Goal: Task Accomplishment & Management: Manage account settings

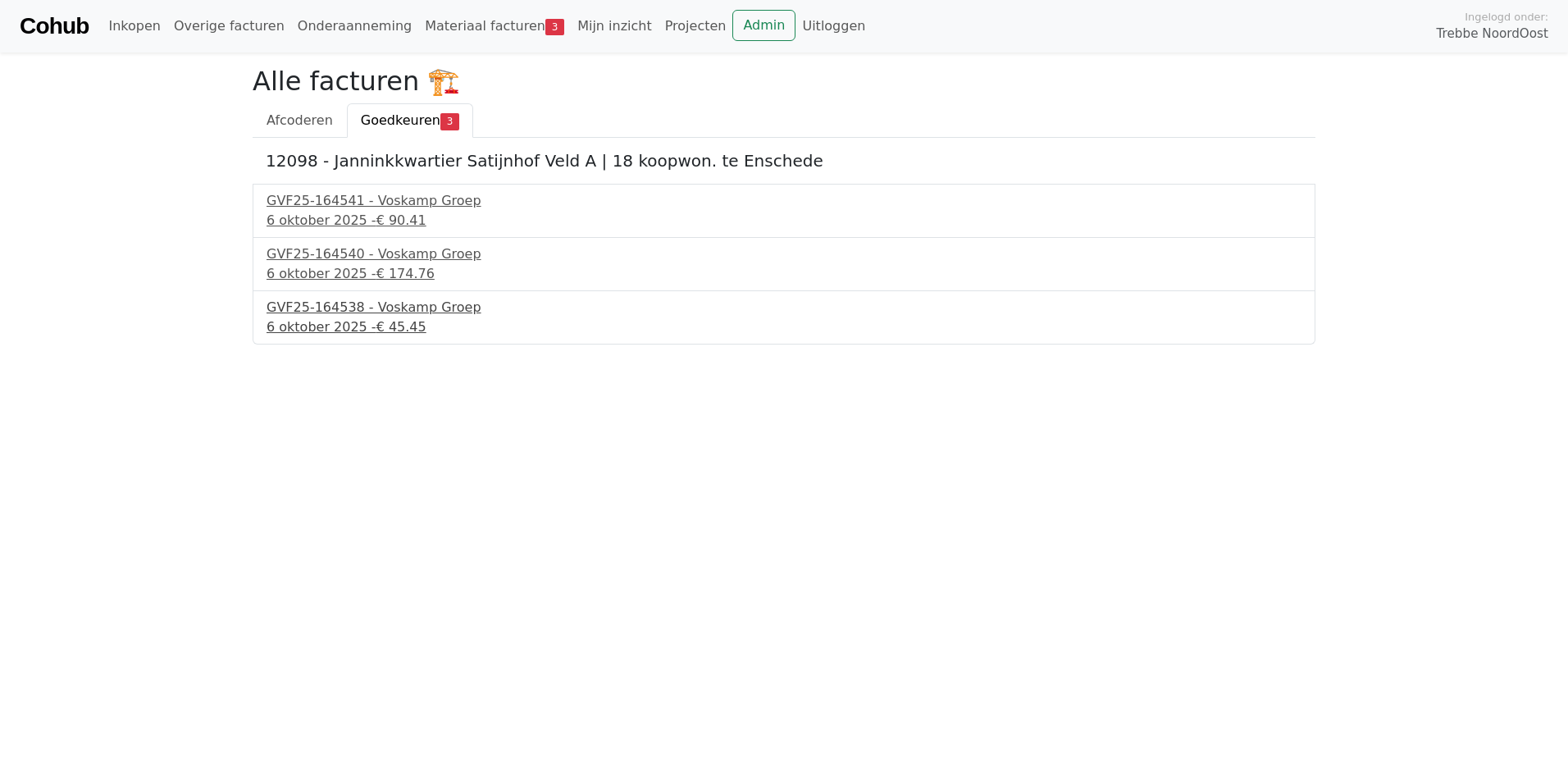
click at [384, 310] on div "GVF25-164538 - Voskamp Groep" at bounding box center [784, 307] width 1035 height 19
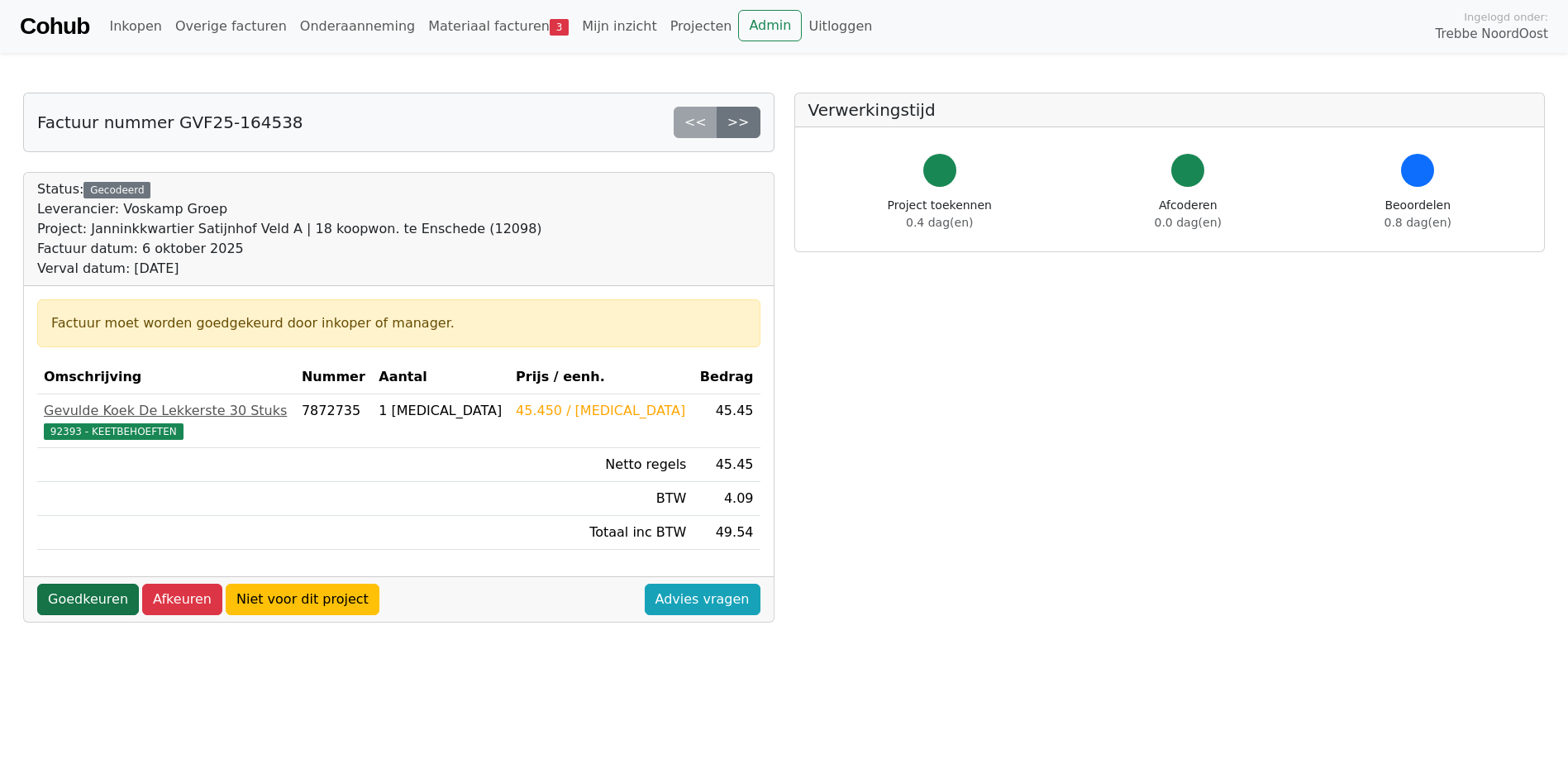
click at [67, 597] on link "Goedkeuren" at bounding box center [88, 599] width 102 height 31
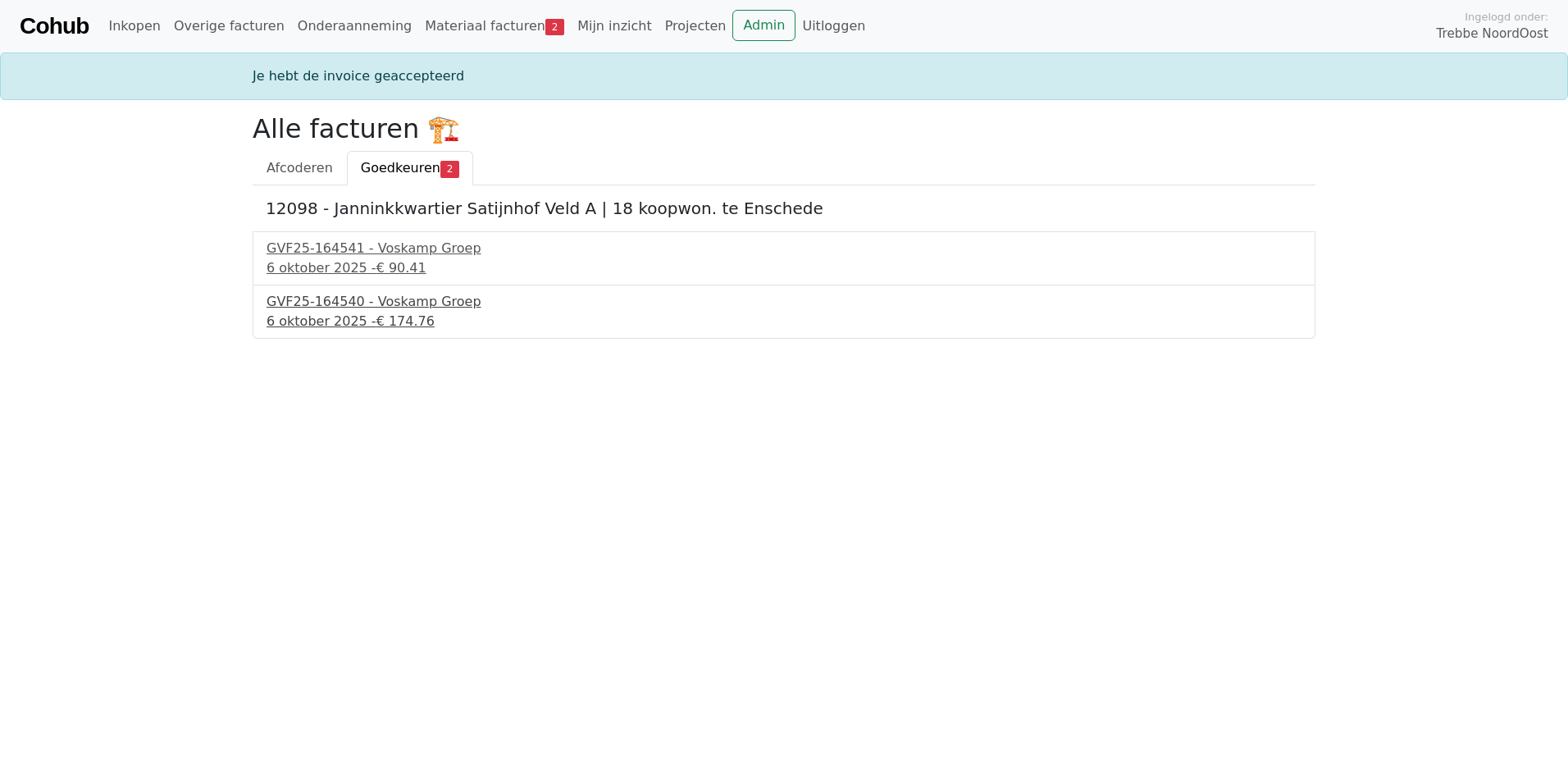
click at [384, 305] on div "GVF25-164540 - Voskamp Groep" at bounding box center [784, 302] width 1035 height 19
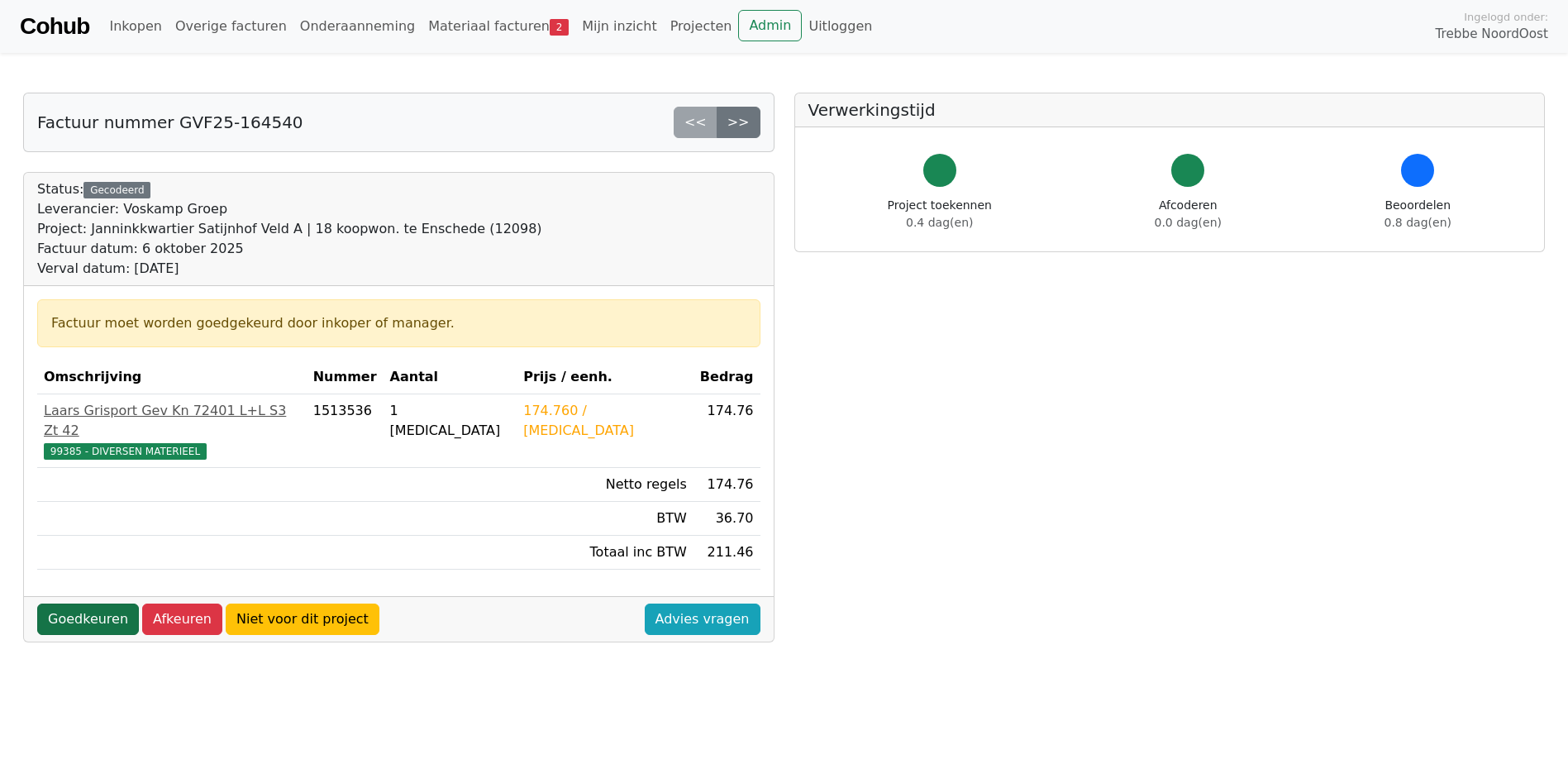
click at [62, 604] on link "Goedkeuren" at bounding box center [88, 619] width 102 height 31
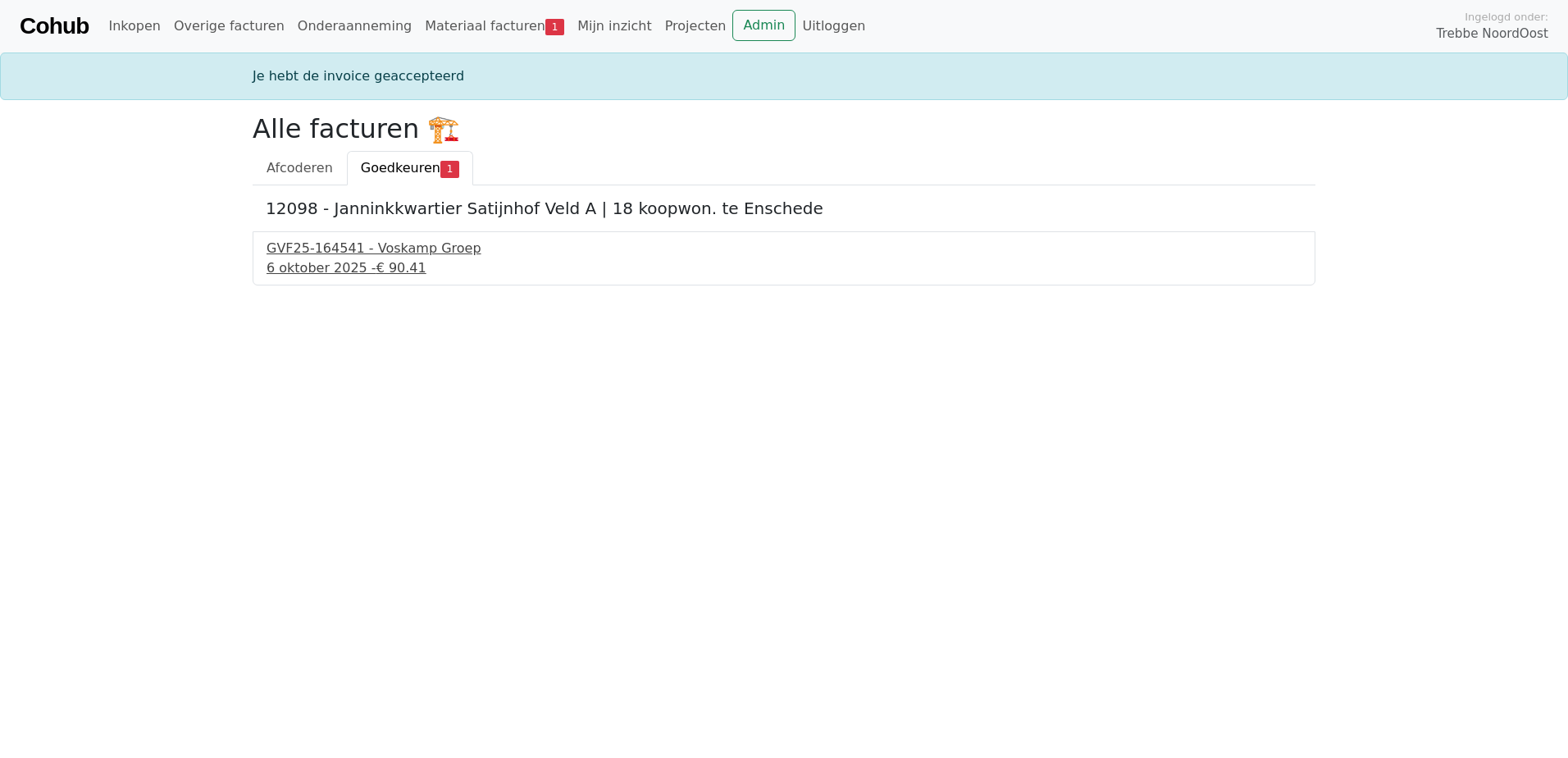
click at [350, 254] on div "GVF25-164541 - Voskamp Groep" at bounding box center [784, 248] width 1035 height 19
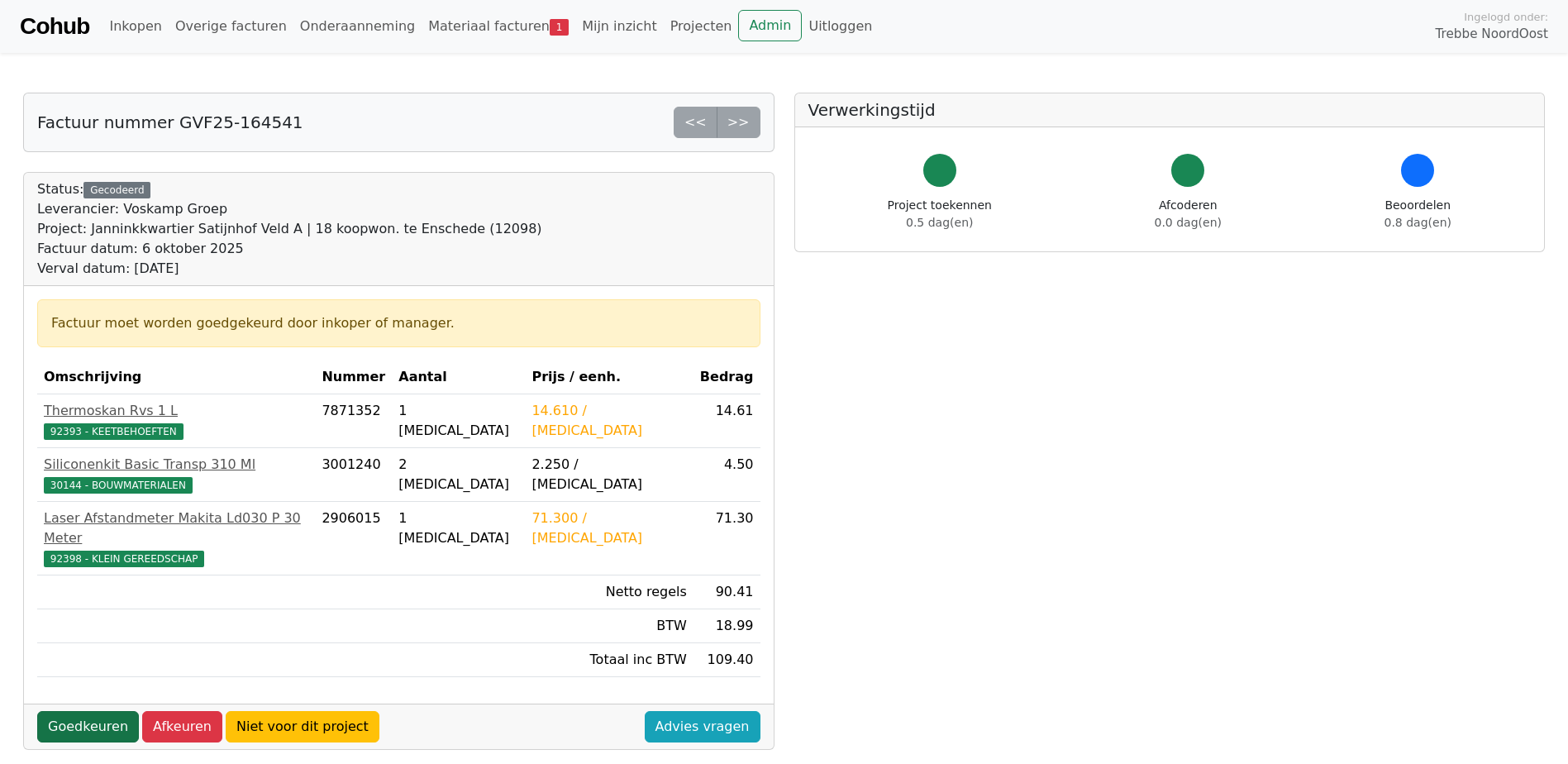
click at [78, 711] on link "Goedkeuren" at bounding box center [88, 726] width 102 height 31
